Goal: Information Seeking & Learning: Learn about a topic

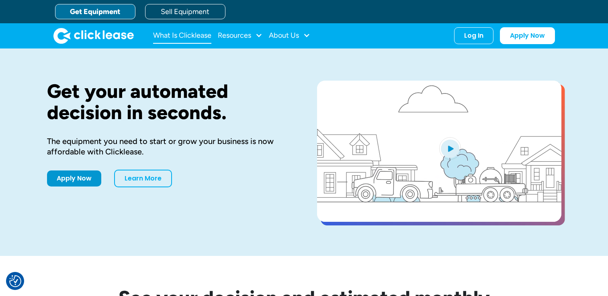
click at [190, 32] on link "What Is Clicklease" at bounding box center [182, 36] width 58 height 16
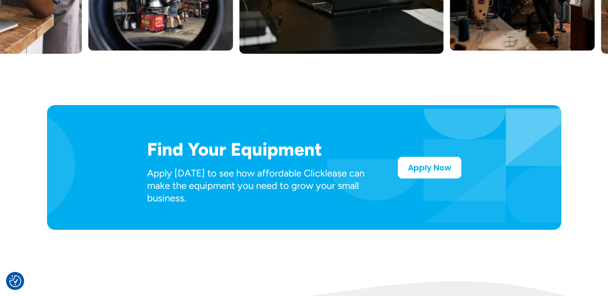
scroll to position [402, 0]
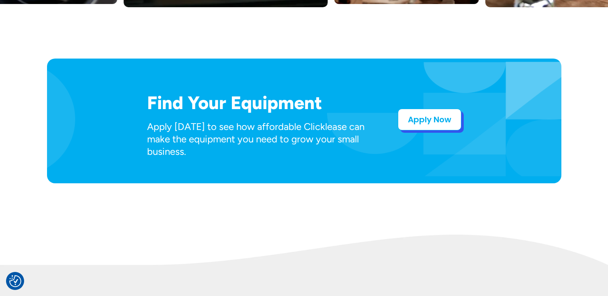
click at [413, 121] on link "Apply Now" at bounding box center [429, 120] width 63 height 22
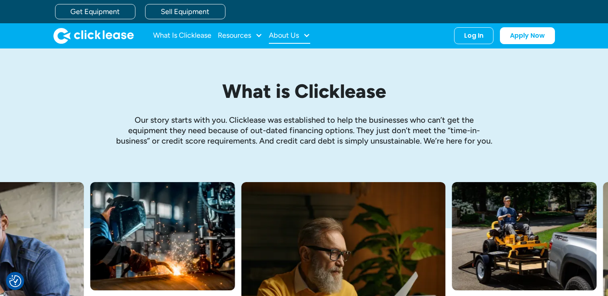
click at [294, 35] on div "About Us" at bounding box center [284, 35] width 30 height 0
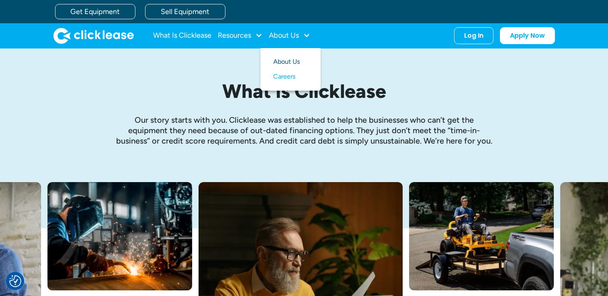
click at [287, 59] on link "About Us" at bounding box center [290, 62] width 35 height 15
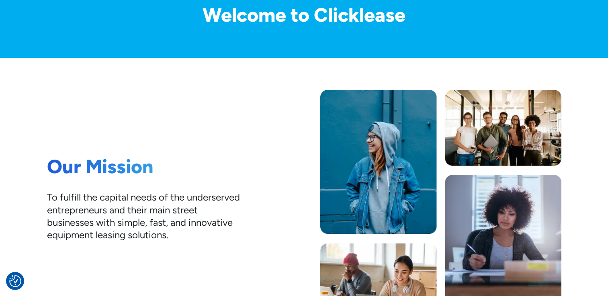
scroll to position [121, 0]
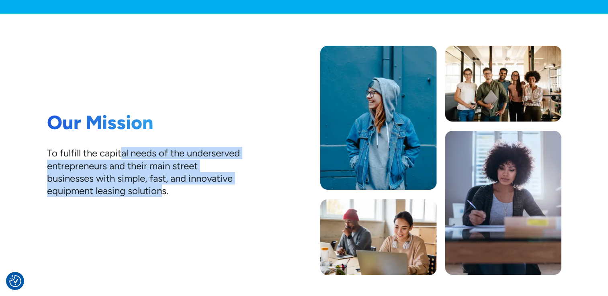
drag, startPoint x: 122, startPoint y: 152, endPoint x: 210, endPoint y: 200, distance: 99.6
click at [210, 200] on div "Our Mission To fulfill the capital needs of the underserved entrepreneurs and t…" at bounding box center [143, 160] width 193 height 99
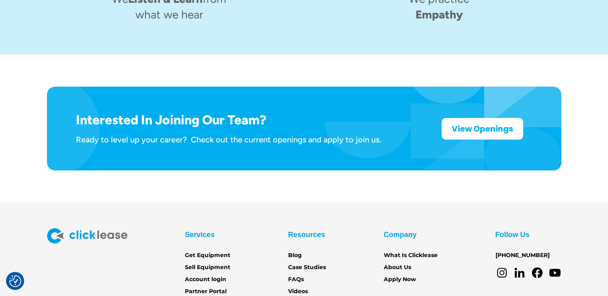
scroll to position [1320, 0]
